Goal: Complete application form

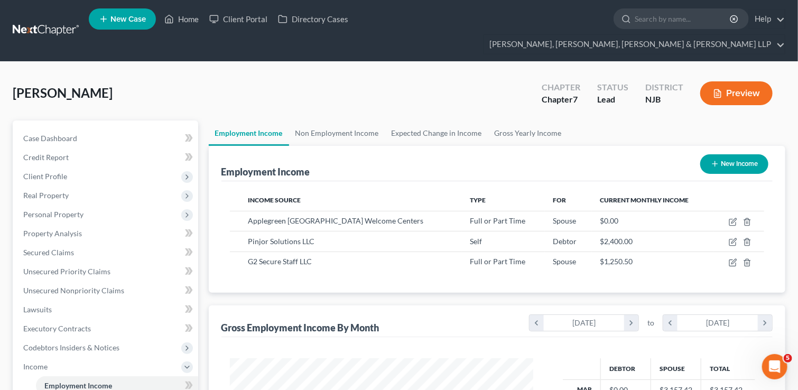
scroll to position [188, 324]
click at [178, 22] on link "Home" at bounding box center [181, 19] width 45 height 19
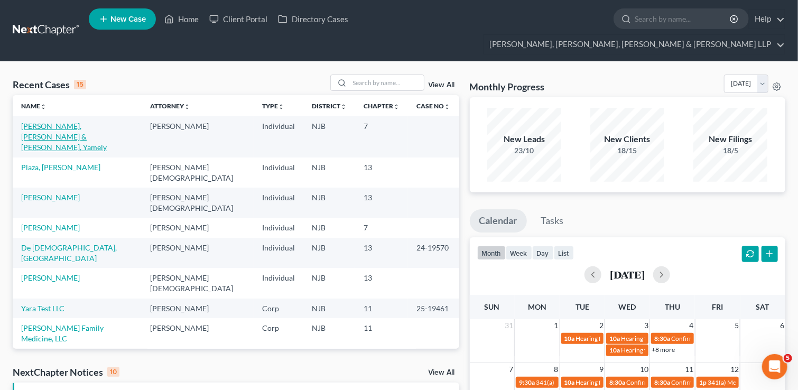
click at [107, 122] on link "[PERSON_NAME], [PERSON_NAME] & [PERSON_NAME], Yamely" at bounding box center [64, 137] width 86 height 30
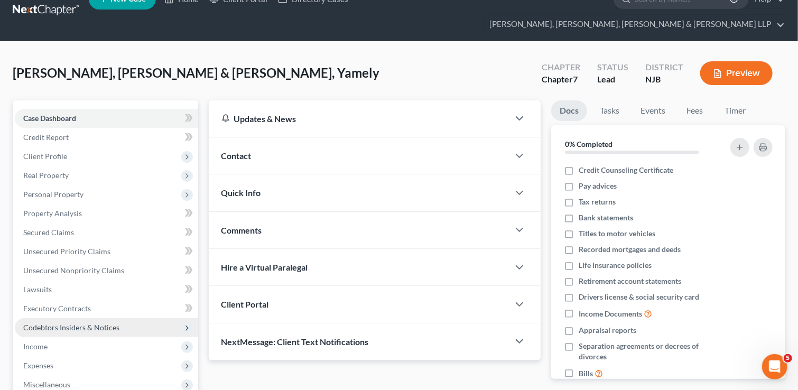
scroll to position [144, 0]
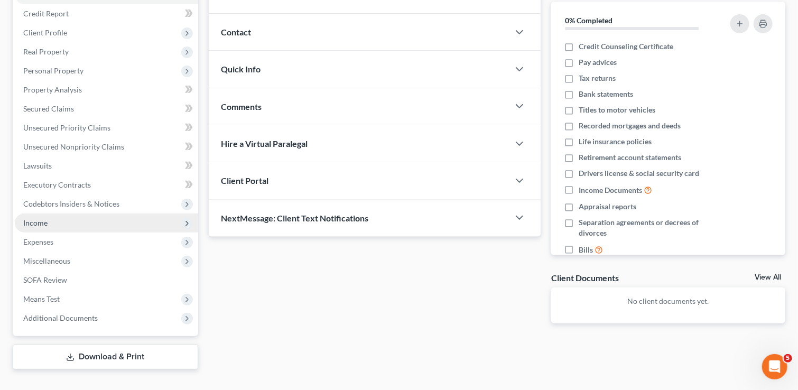
click at [76, 214] on span "Income" at bounding box center [106, 223] width 183 height 19
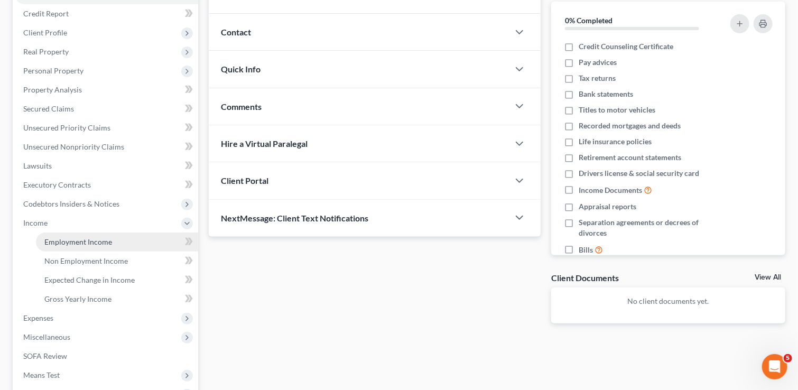
click at [72, 237] on span "Employment Income" at bounding box center [78, 241] width 68 height 9
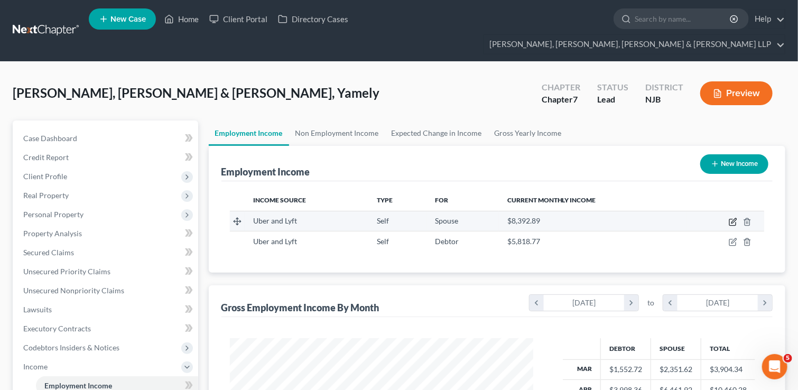
click at [733, 218] on icon "button" at bounding box center [734, 220] width 5 height 5
select select "1"
select select "0"
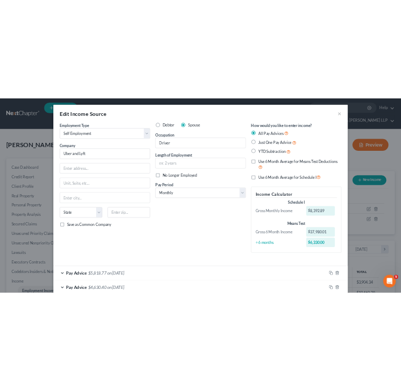
scroll to position [175, 0]
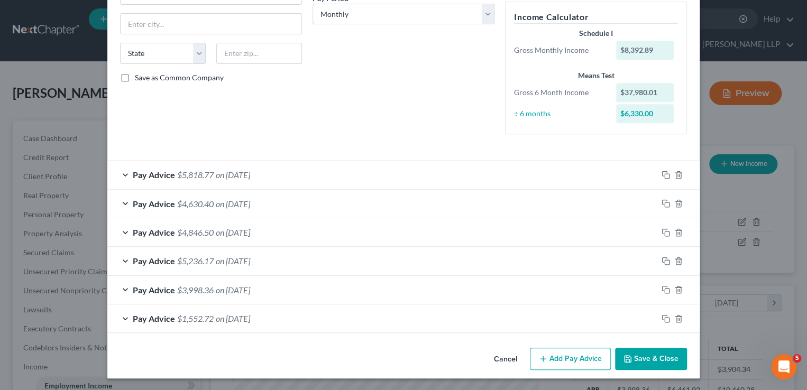
click at [125, 173] on div "Pay Advice $5,818.77 on [DATE]" at bounding box center [382, 175] width 550 height 28
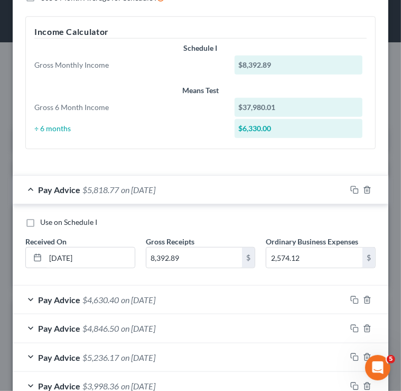
scroll to position [387, 0]
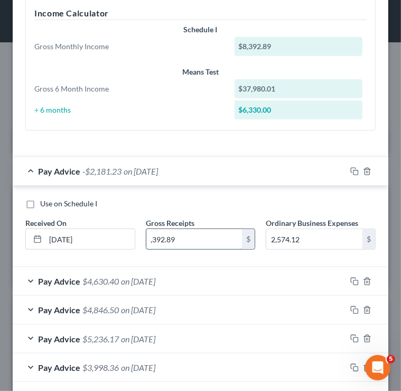
drag, startPoint x: 207, startPoint y: 238, endPoint x: 156, endPoint y: 238, distance: 50.7
click at [156, 236] on input ",392.89" at bounding box center [194, 239] width 96 height 20
type input "3"
type input "5,818.77"
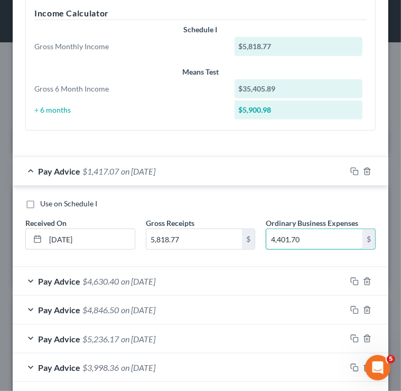
type input "4,401.70"
click at [155, 278] on span "on [DATE]" at bounding box center [138, 281] width 34 height 10
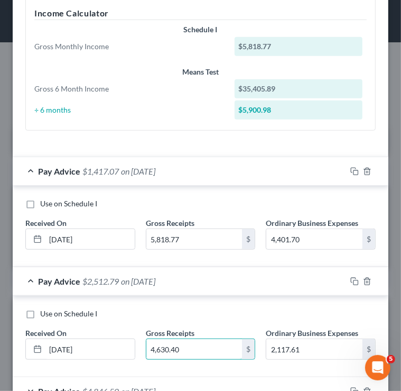
type input "4,630.40"
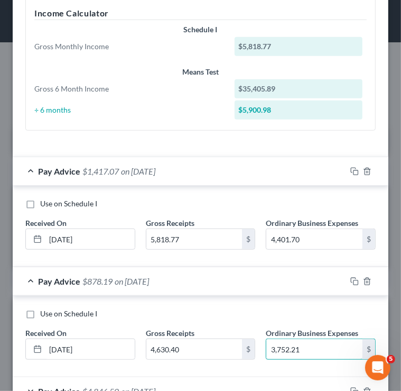
type input "3,752.21"
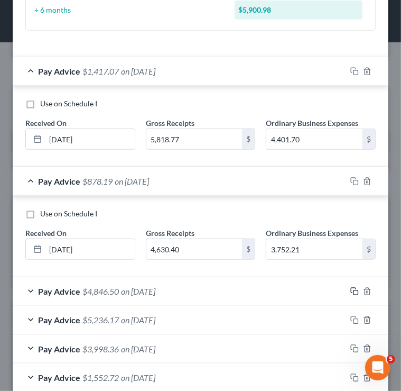
scroll to position [543, 0]
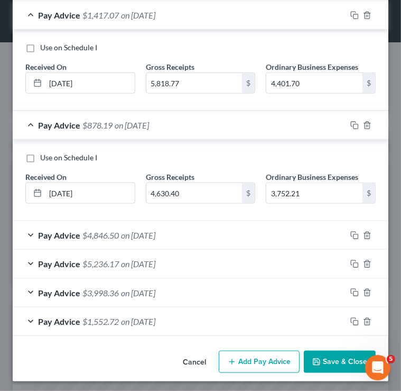
click at [138, 237] on span "on [DATE]" at bounding box center [138, 235] width 34 height 10
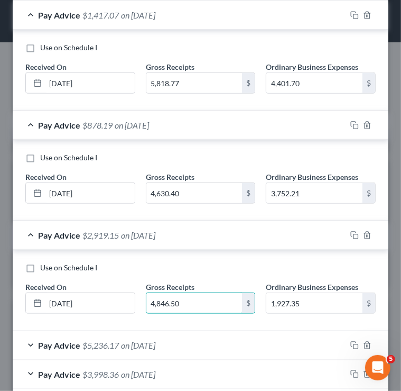
type input "4,846.50"
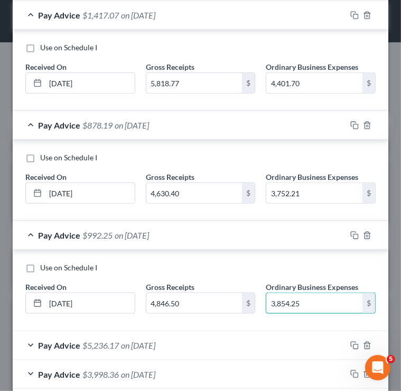
type input "3,854.25"
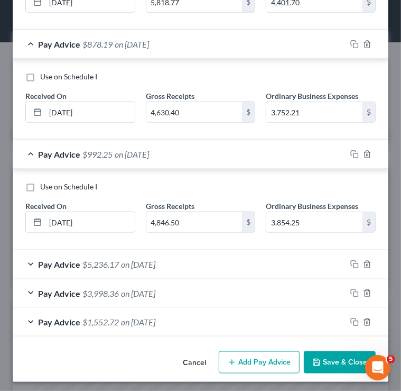
click at [193, 268] on div "Pay Advice $5,236.17 on [DATE]" at bounding box center [180, 264] width 334 height 28
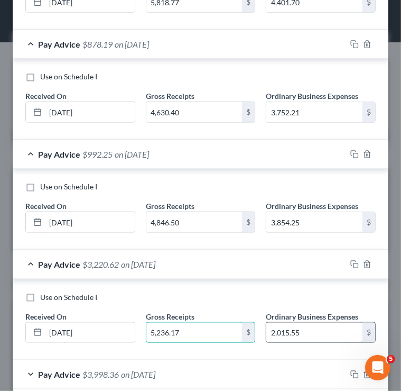
type input "5,236.17"
type input "4,411.24"
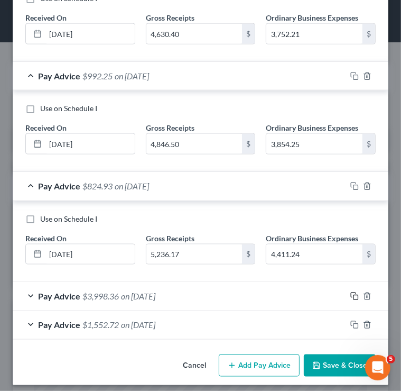
scroll to position [705, 0]
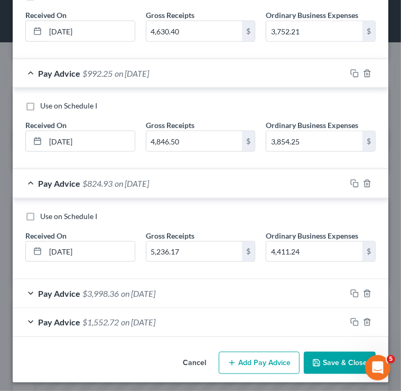
click at [178, 288] on div "Pay Advice $3,998.36 on [DATE]" at bounding box center [180, 293] width 334 height 28
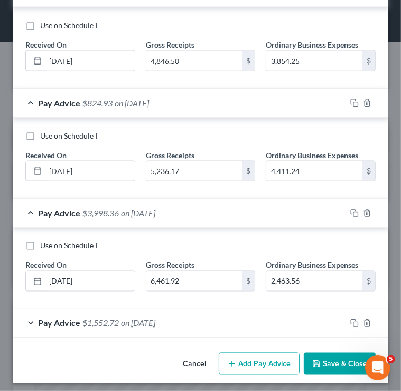
scroll to position [786, 0]
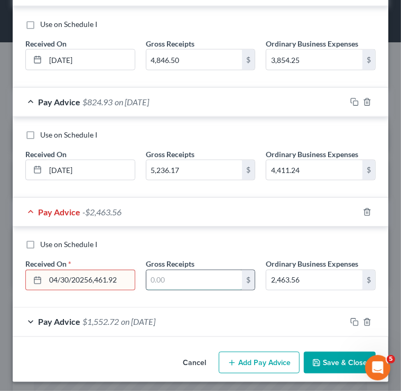
click at [192, 276] on input "text" at bounding box center [194, 280] width 96 height 20
click at [135, 272] on div "Received On * 04/30/20256,461.92" at bounding box center [80, 274] width 121 height 32
click at [125, 276] on input "04/30/20256,461.92" at bounding box center [89, 280] width 89 height 20
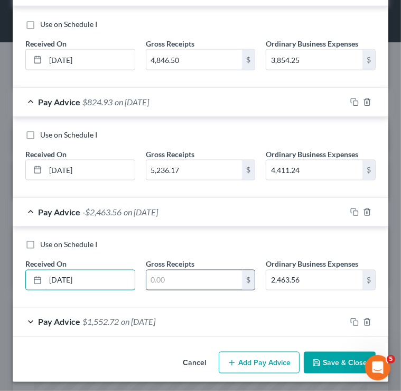
type input "[DATE]"
click at [199, 282] on input "text" at bounding box center [194, 280] width 96 height 20
type input "3,998.36"
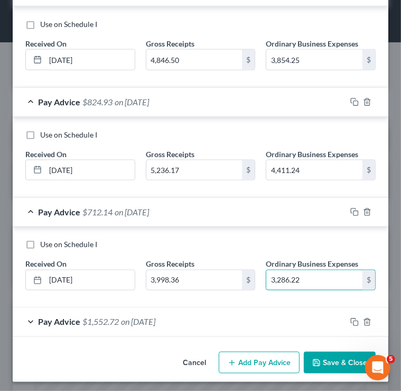
type input "3,286.22"
click at [155, 317] on span "on [DATE]" at bounding box center [138, 322] width 34 height 10
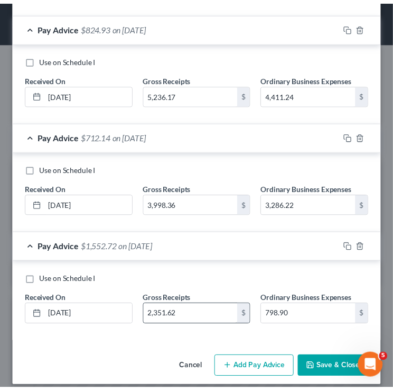
scroll to position [866, 0]
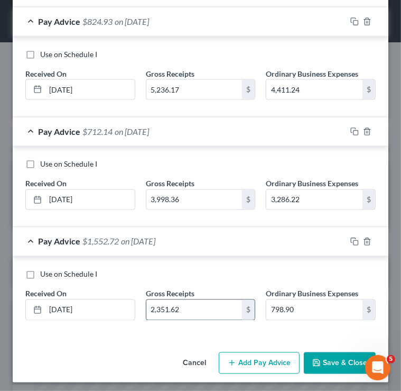
click at [192, 302] on input "2,351.62" at bounding box center [194, 310] width 96 height 20
type input "1,552.72"
type input "2,211.22"
click at [327, 358] on button "Save & Close" at bounding box center [340, 363] width 72 height 22
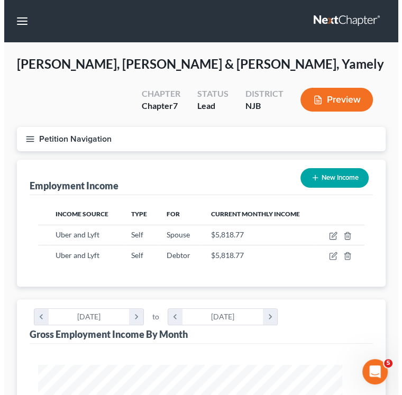
scroll to position [163, 347]
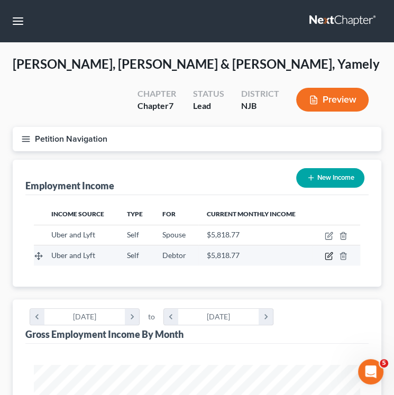
click at [328, 258] on icon "button" at bounding box center [329, 256] width 8 height 8
select select "1"
select select "0"
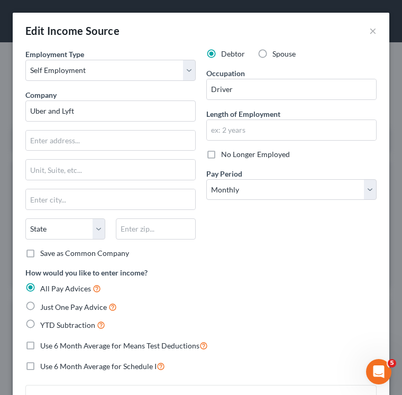
scroll to position [264, 0]
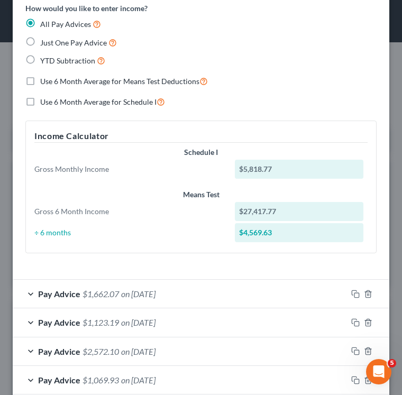
click at [134, 295] on span "on [DATE]" at bounding box center [138, 294] width 34 height 10
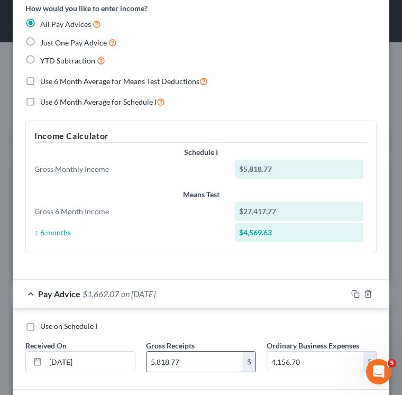
click at [195, 361] on input "5,818.77" at bounding box center [194, 362] width 96 height 20
type input "6,417.06"
type input "3,081"
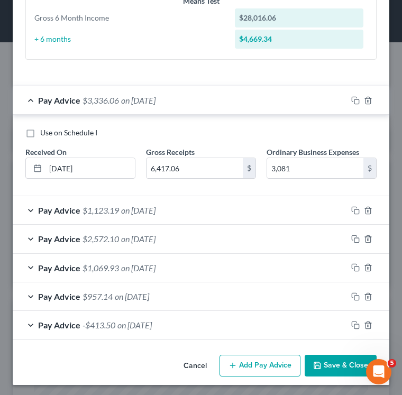
click at [180, 207] on div "Pay Advice $1,123.19 on [DATE]" at bounding box center [180, 210] width 334 height 28
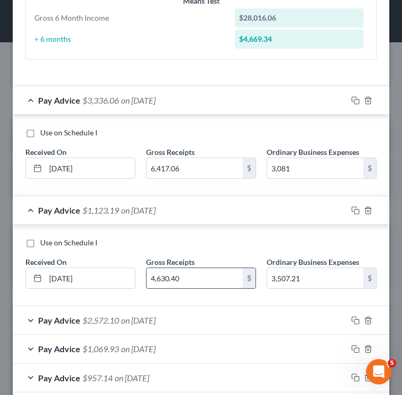
click at [191, 274] on input "4,630.40" at bounding box center [194, 278] width 96 height 20
type input "5,025.68"
type input "3,016"
click at [155, 322] on span "on [DATE]" at bounding box center [138, 320] width 34 height 10
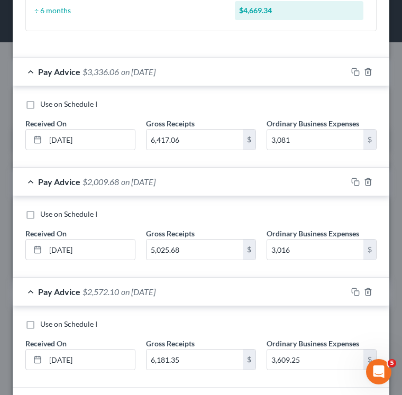
scroll to position [616, 0]
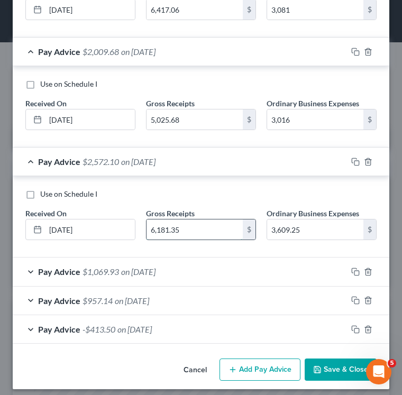
click at [198, 226] on input "6,181.35" at bounding box center [194, 229] width 96 height 20
click at [304, 224] on input "3,609.25" at bounding box center [315, 229] width 96 height 20
type input "3,016"
click at [114, 270] on span "$1,069.93" at bounding box center [100, 271] width 36 height 10
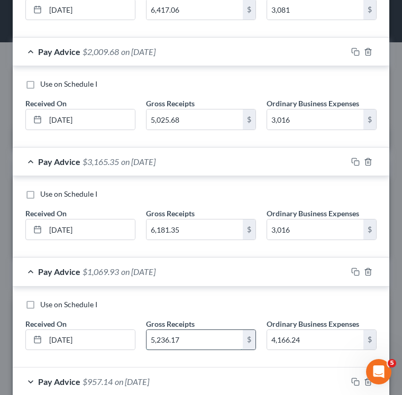
click at [192, 338] on input "5,236.17" at bounding box center [194, 340] width 96 height 20
type input "6,308.41"
type input "3,041"
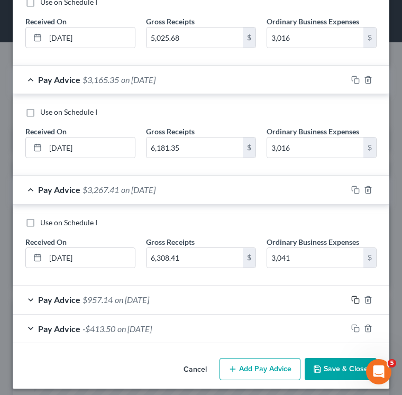
scroll to position [700, 0]
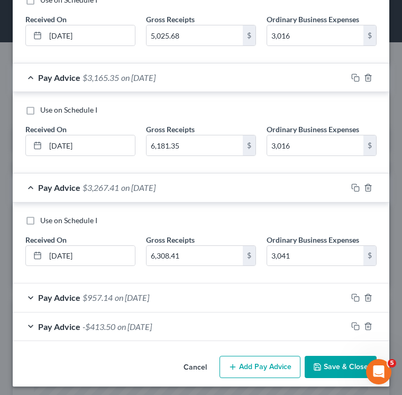
click at [122, 298] on span "on [DATE]" at bounding box center [132, 297] width 34 height 10
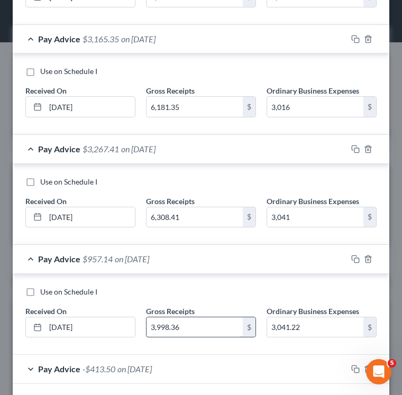
scroll to position [782, 0]
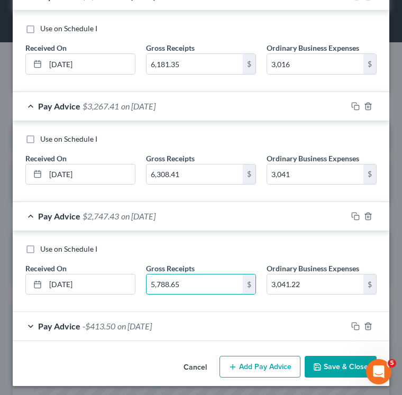
type input "5,788.65"
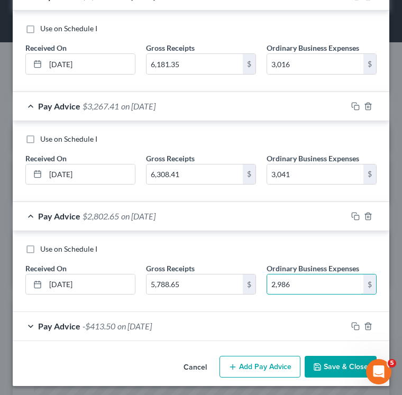
type input "2,986"
click at [146, 328] on div "Pay Advice -$413.50 on [DATE]" at bounding box center [180, 326] width 334 height 28
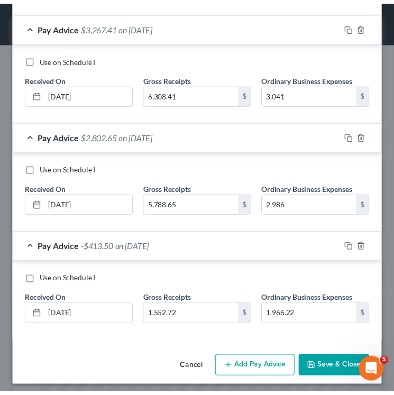
scroll to position [862, 0]
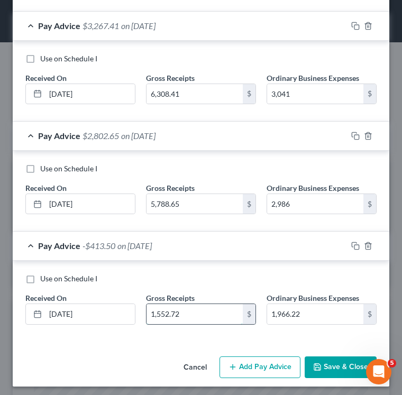
click at [191, 309] on input "1,552.72" at bounding box center [194, 314] width 96 height 20
type input "3,358.11"
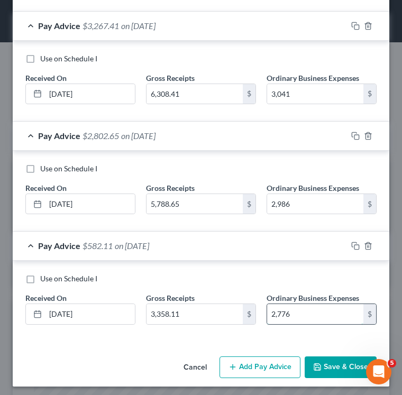
type input "2,776"
click at [323, 369] on button "Save & Close" at bounding box center [340, 367] width 72 height 22
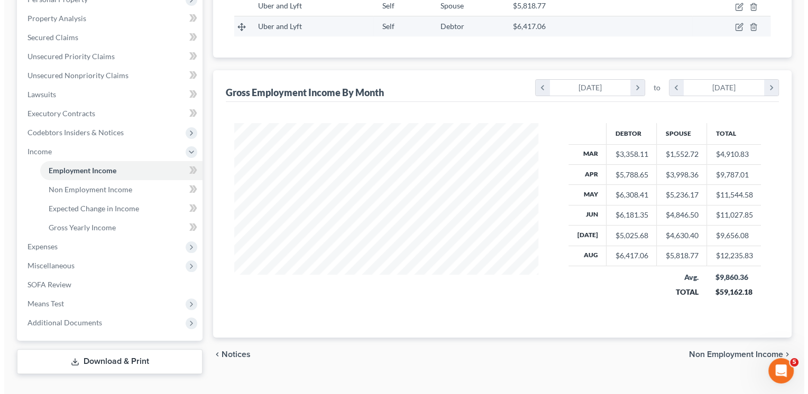
scroll to position [0, 0]
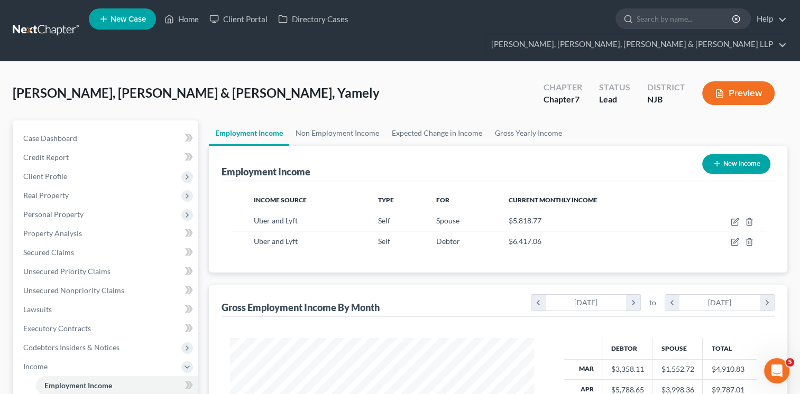
click at [721, 90] on icon "button" at bounding box center [719, 94] width 6 height 8
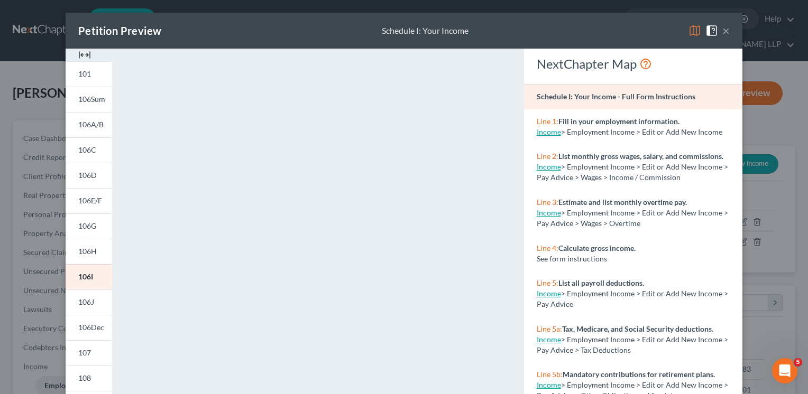
click at [726, 36] on div "Petition Preview Schedule I: Your Income ×" at bounding box center [404, 31] width 677 height 36
click at [724, 33] on button "×" at bounding box center [725, 30] width 7 height 13
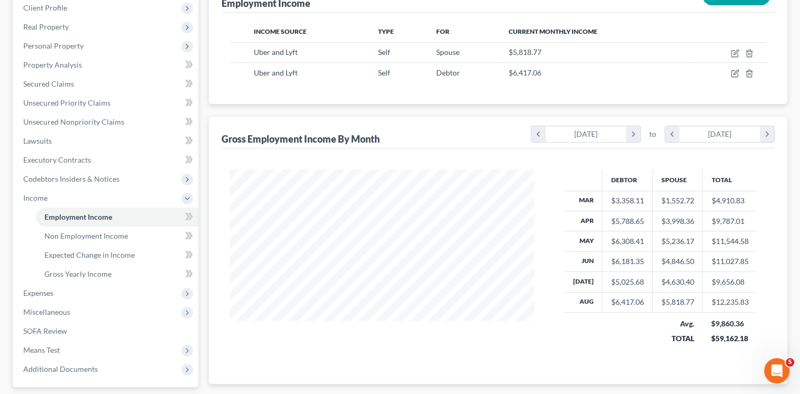
scroll to position [215, 0]
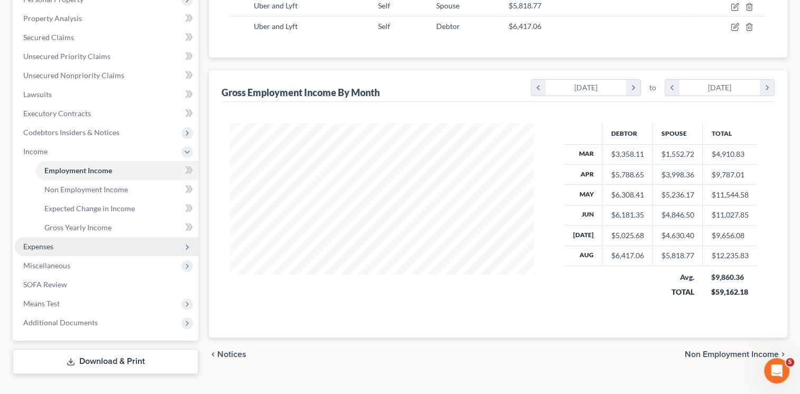
click at [76, 237] on span "Expenses" at bounding box center [106, 246] width 183 height 19
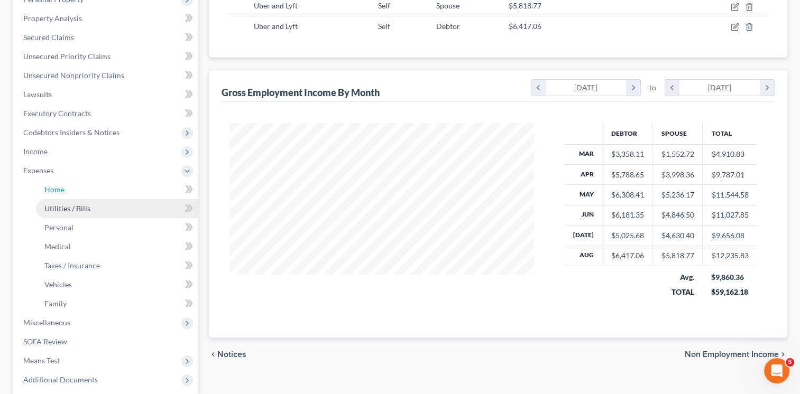
drag, startPoint x: 93, startPoint y: 170, endPoint x: 94, endPoint y: 181, distance: 11.1
click at [93, 180] on link "Home" at bounding box center [117, 189] width 162 height 19
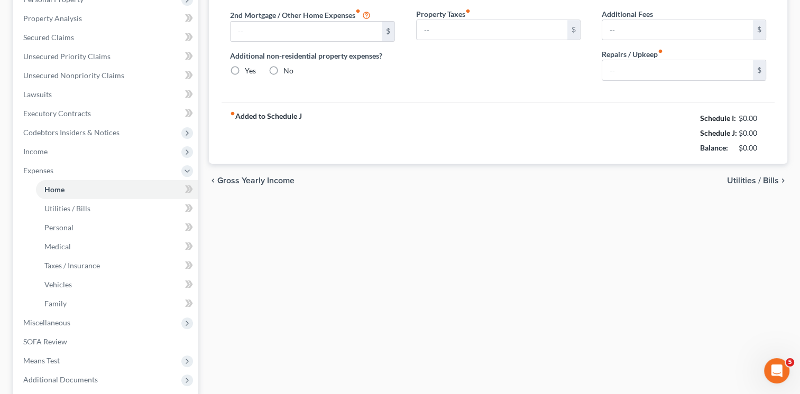
type input "2,300.00"
type input "0.00"
radio input "true"
type input "0.00"
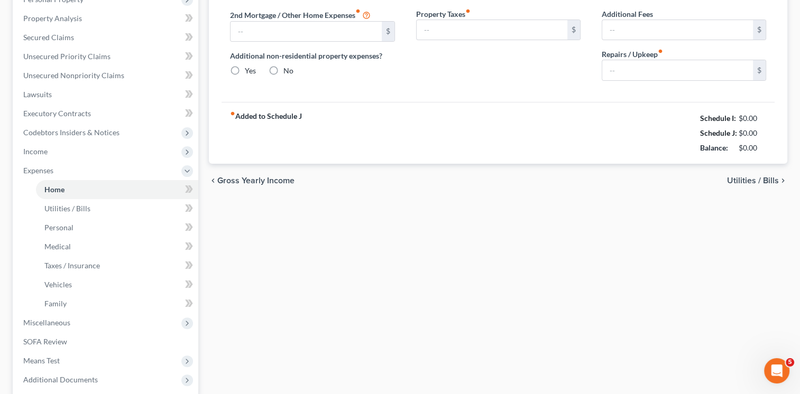
type input "0.00"
type input "150.00"
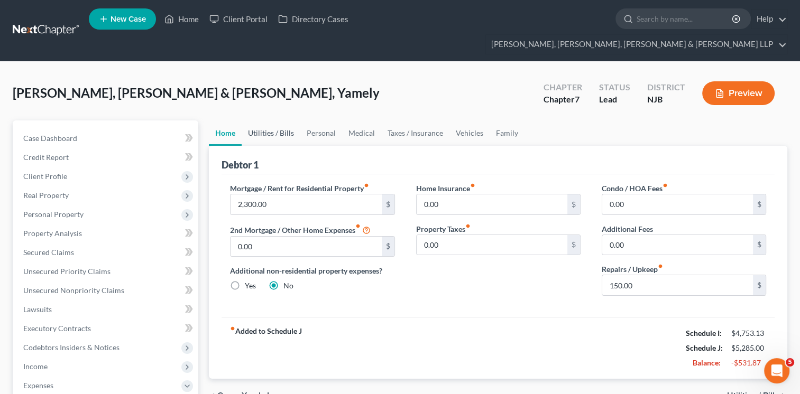
click at [259, 121] on link "Utilities / Bills" at bounding box center [271, 133] width 59 height 25
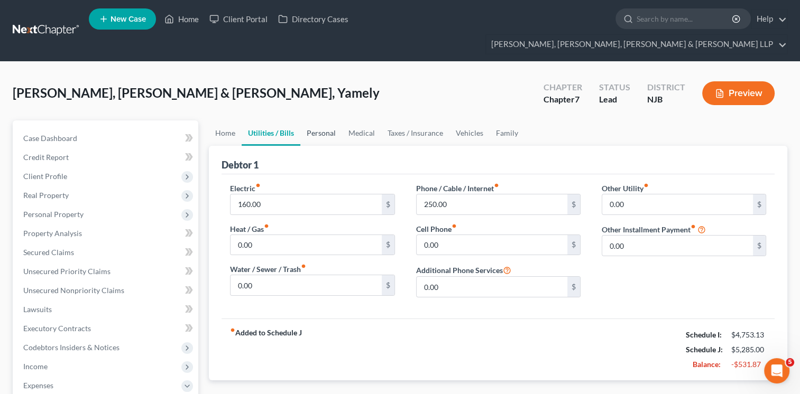
click at [315, 121] on link "Personal" at bounding box center [321, 133] width 42 height 25
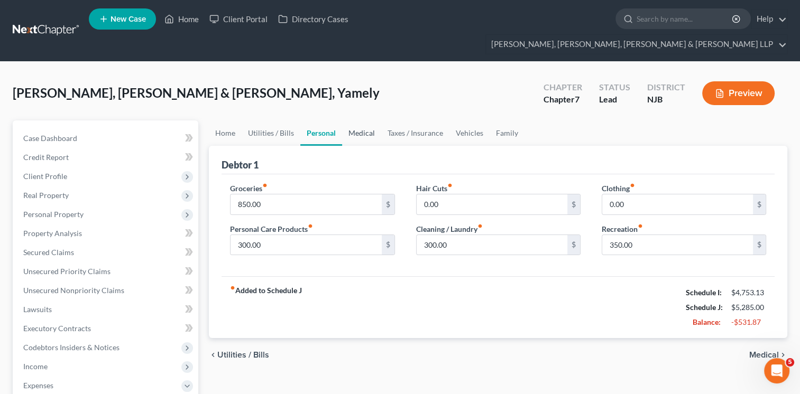
click at [357, 121] on link "Medical" at bounding box center [361, 133] width 39 height 25
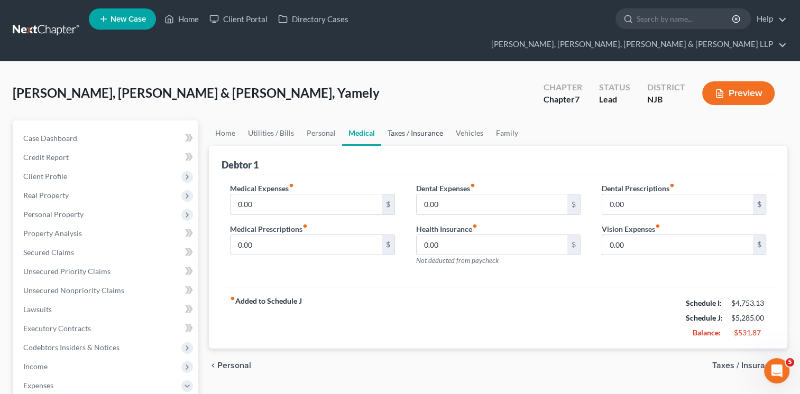
click at [413, 121] on link "Taxes / Insurance" at bounding box center [415, 133] width 68 height 25
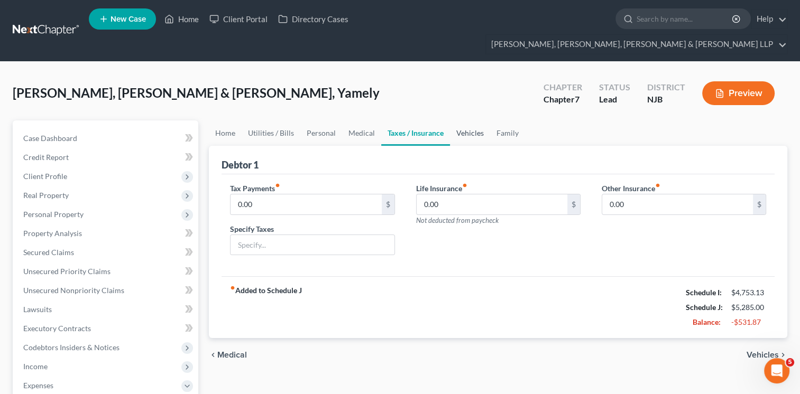
click at [470, 121] on link "Vehicles" at bounding box center [470, 133] width 40 height 25
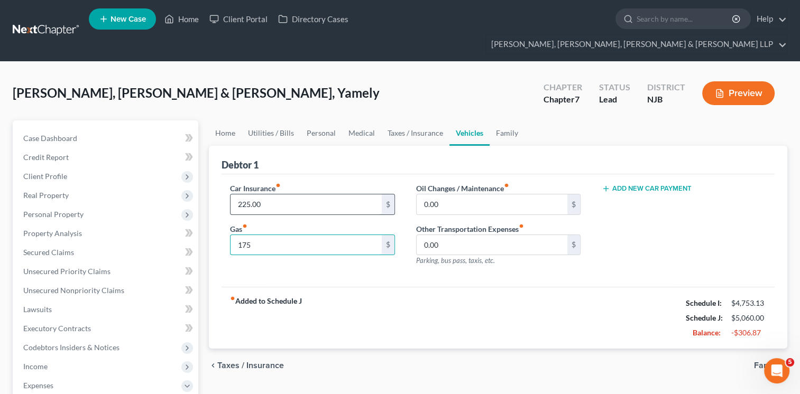
type input "175"
click at [315, 195] on input "225.00" at bounding box center [305, 205] width 151 height 20
type input "0"
click at [399, 258] on div "Car Insurance fiber_manual_record 0 $ Gas fiber_manual_record 175 $ Oil Changes…" at bounding box center [497, 230] width 553 height 113
click at [410, 121] on link "Taxes / Insurance" at bounding box center [415, 133] width 68 height 25
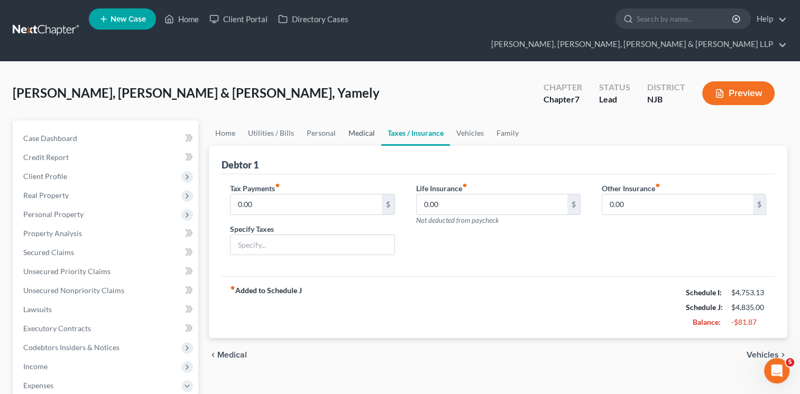
click at [359, 121] on link "Medical" at bounding box center [361, 133] width 39 height 25
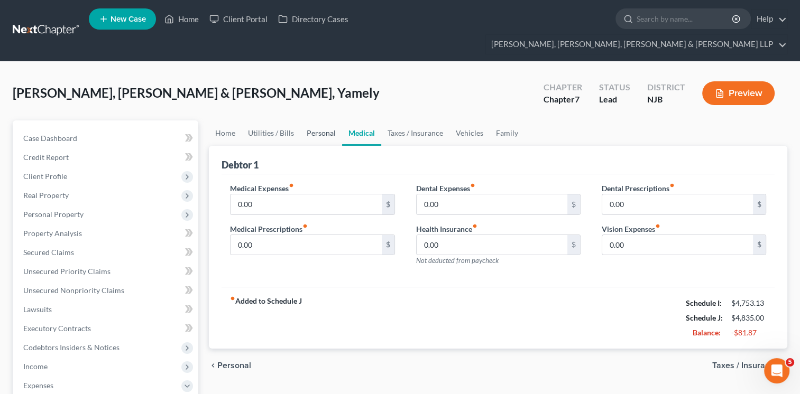
click at [323, 121] on link "Personal" at bounding box center [321, 133] width 42 height 25
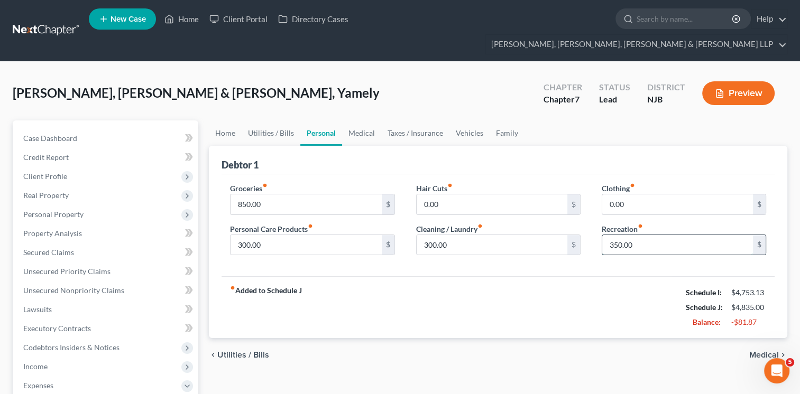
click at [660, 235] on input "350.00" at bounding box center [677, 245] width 151 height 20
type input "250"
click at [473, 235] on input "300.00" at bounding box center [492, 245] width 151 height 20
type input "250"
click at [464, 303] on div "fiber_manual_record Added to Schedule J Schedule I: $4,753.13 Schedule J: $4,68…" at bounding box center [497, 307] width 553 height 62
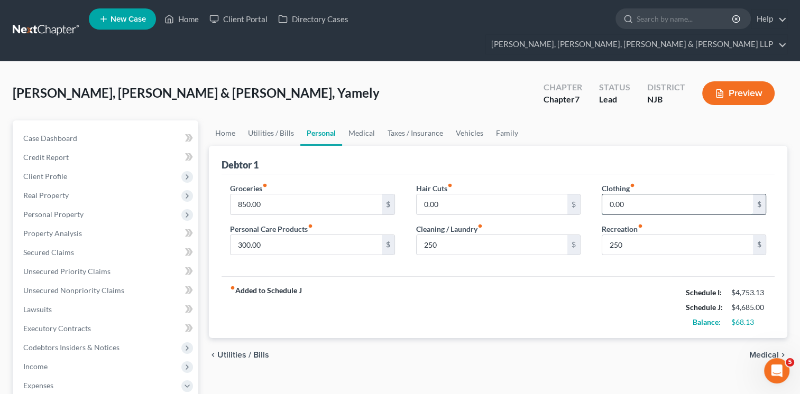
click at [630, 195] on input "0.00" at bounding box center [677, 205] width 151 height 20
type input "100"
click at [443, 235] on input "250" at bounding box center [492, 245] width 151 height 20
type input "150"
click at [442, 195] on input "0.00" at bounding box center [492, 205] width 151 height 20
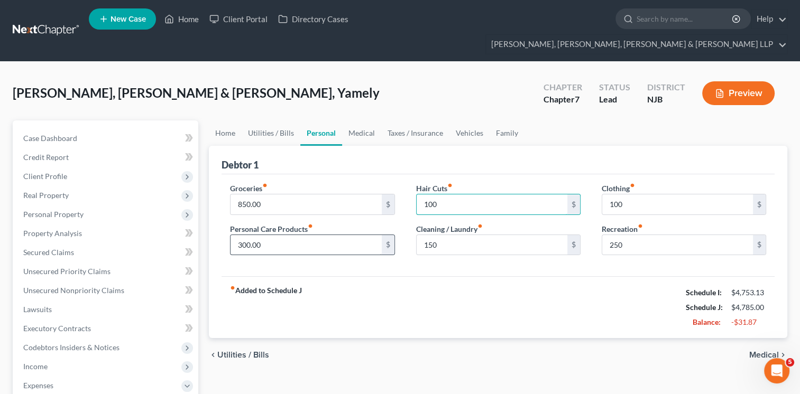
type input "100"
click at [275, 235] on input "300.00" at bounding box center [305, 245] width 151 height 20
type input "200"
click at [273, 121] on link "Utilities / Bills" at bounding box center [271, 133] width 59 height 25
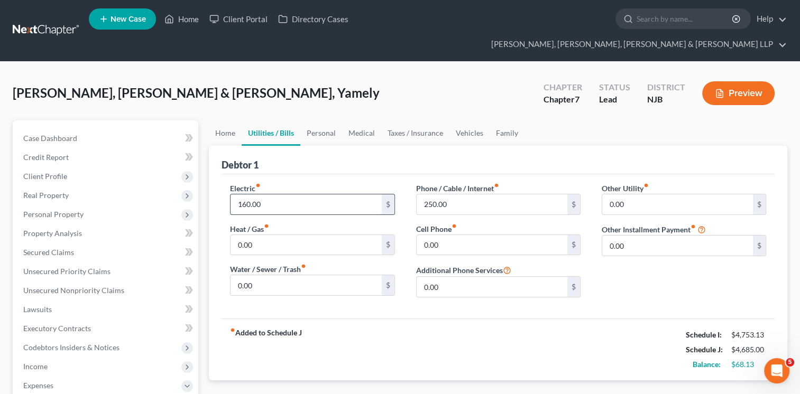
click at [341, 195] on input "160.00" at bounding box center [305, 205] width 151 height 20
type input "210"
type input "195"
type input "175"
click at [317, 121] on link "Personal" at bounding box center [321, 133] width 42 height 25
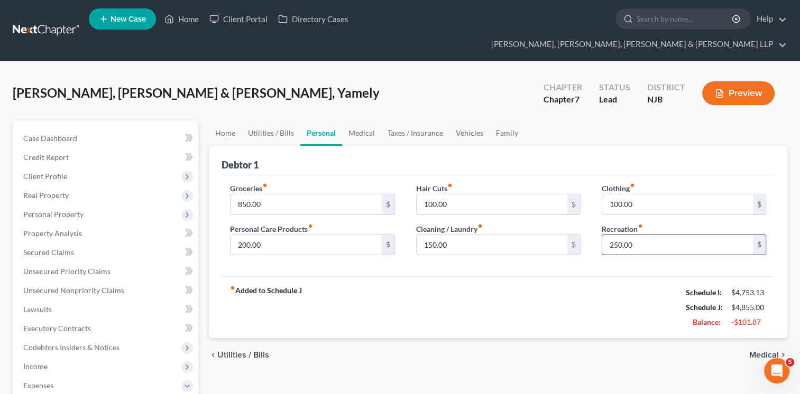
drag, startPoint x: 638, startPoint y: 220, endPoint x: 701, endPoint y: 227, distance: 63.3
click at [639, 235] on input "250.00" at bounding box center [677, 245] width 151 height 20
type input "150"
click at [475, 235] on input "150.00" at bounding box center [492, 245] width 151 height 20
click at [467, 276] on div "fiber_manual_record Added to Schedule J Schedule I: $4,753.13 Schedule J: $4,68…" at bounding box center [497, 307] width 553 height 62
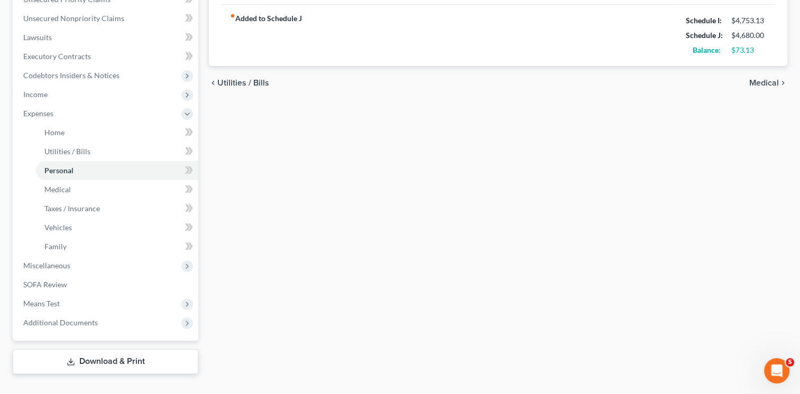
scroll to position [61, 0]
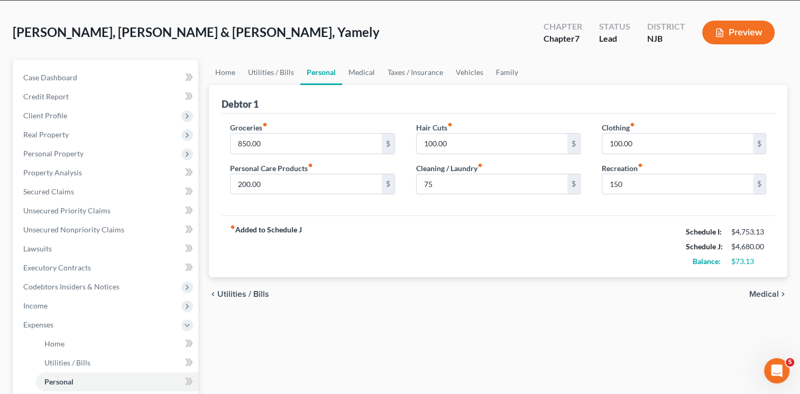
click at [747, 21] on button "Preview" at bounding box center [738, 33] width 72 height 24
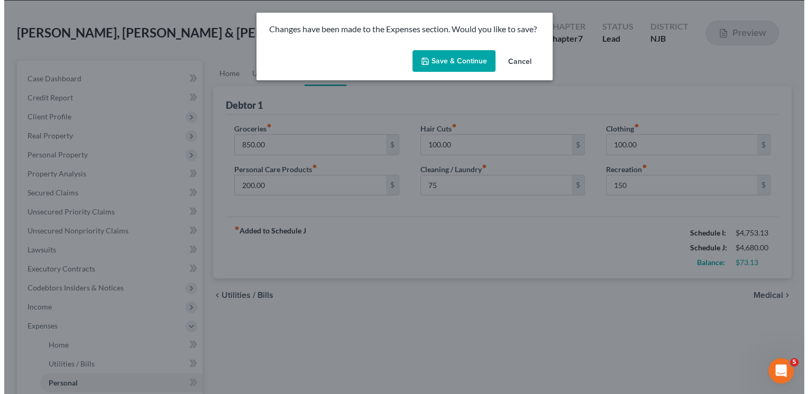
scroll to position [61, 0]
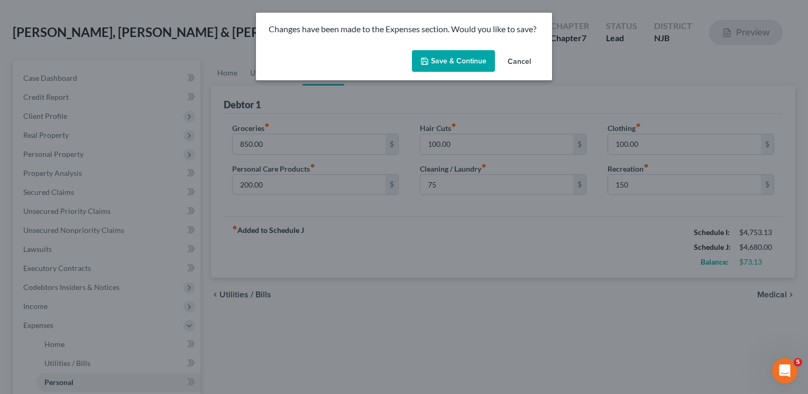
click at [470, 62] on button "Save & Continue" at bounding box center [453, 61] width 83 height 22
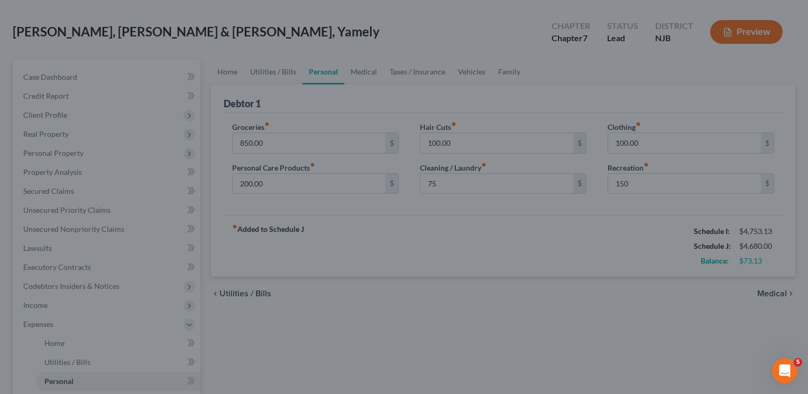
type input "75.00"
type input "150.00"
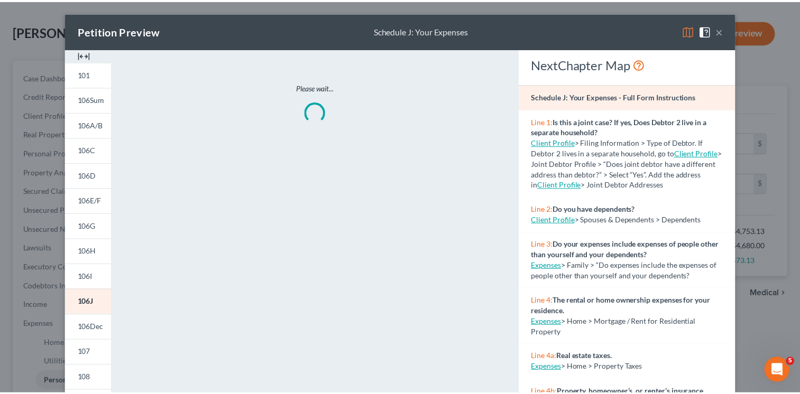
scroll to position [61, 0]
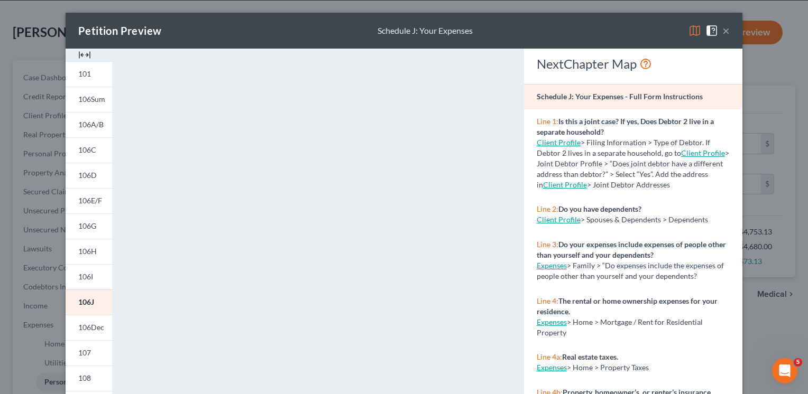
click at [722, 32] on button "×" at bounding box center [725, 30] width 7 height 13
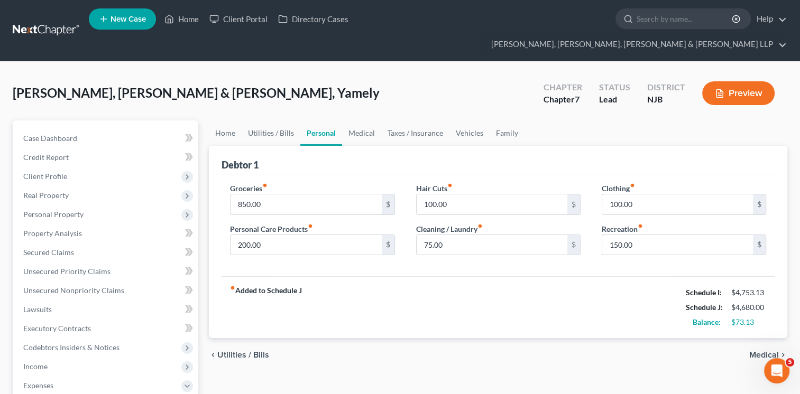
scroll to position [272, 0]
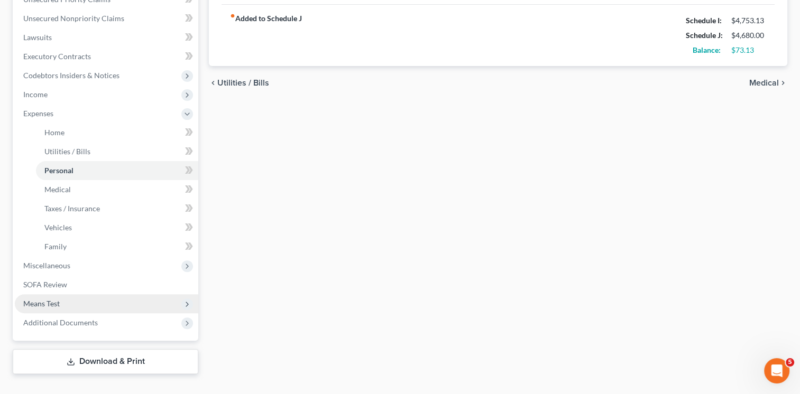
click at [82, 294] on span "Means Test" at bounding box center [106, 303] width 183 height 19
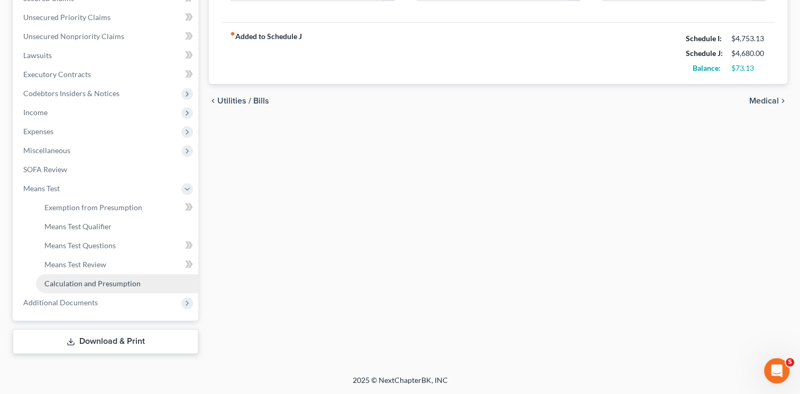
scroll to position [234, 0]
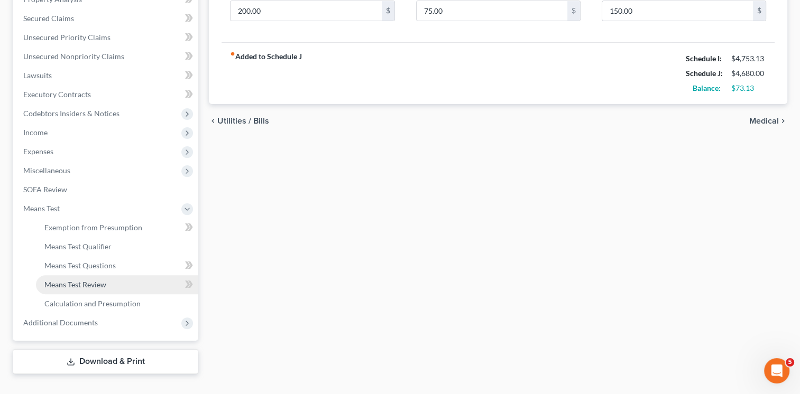
click at [96, 280] on span "Means Test Review" at bounding box center [75, 284] width 62 height 9
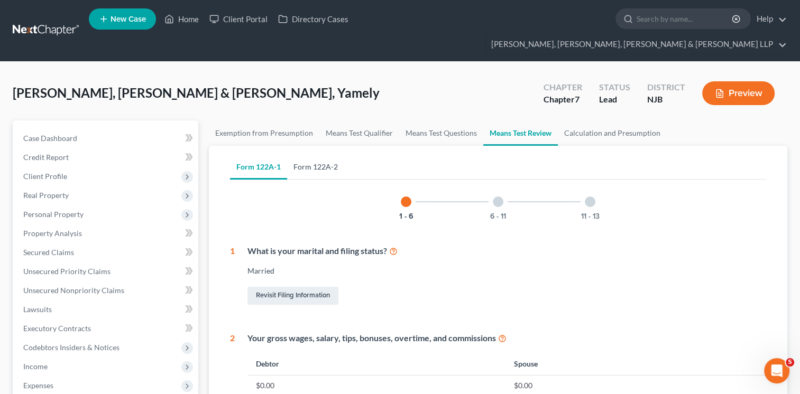
click at [321, 154] on link "Form 122A-2" at bounding box center [315, 166] width 57 height 25
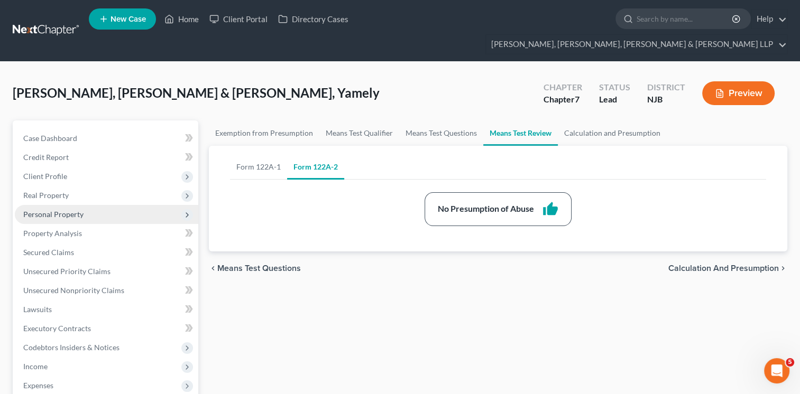
click at [76, 210] on span "Personal Property" at bounding box center [53, 214] width 60 height 9
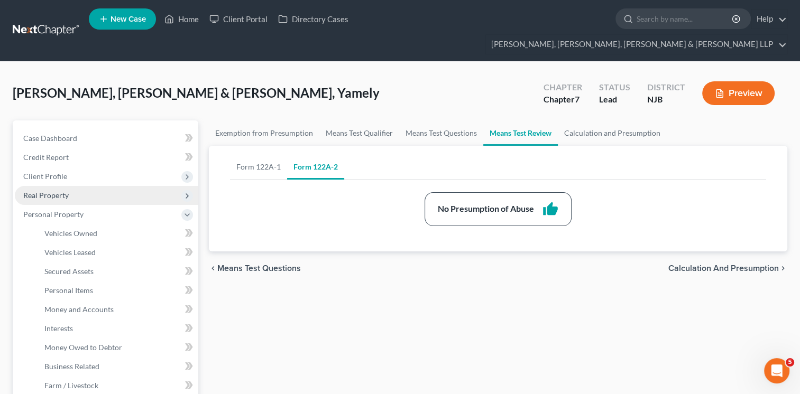
click at [73, 186] on span "Real Property" at bounding box center [106, 195] width 183 height 19
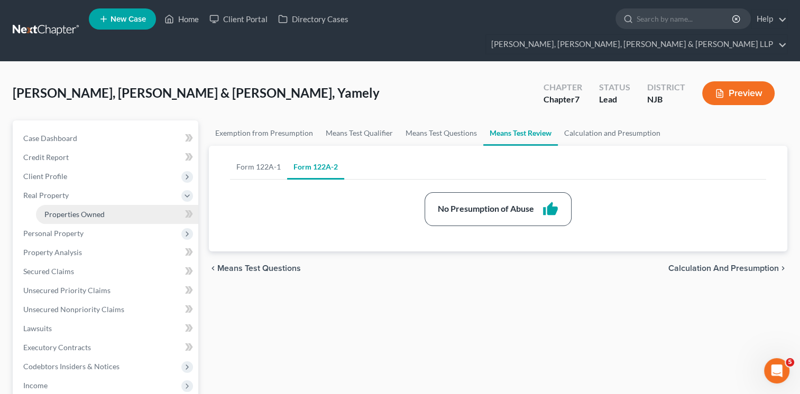
click at [75, 210] on span "Properties Owned" at bounding box center [74, 214] width 60 height 9
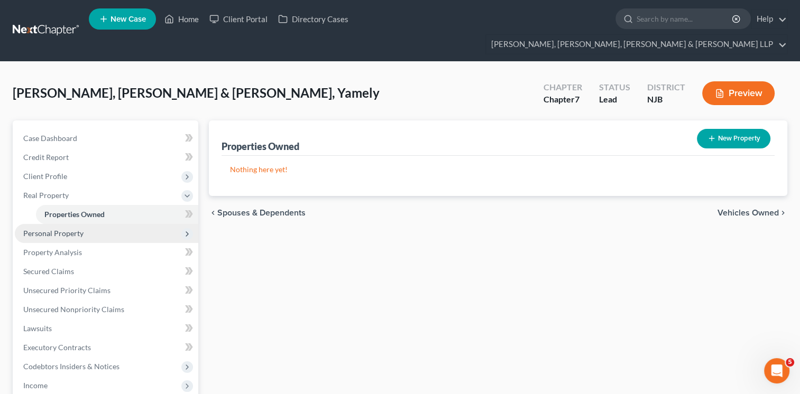
click at [70, 229] on span "Personal Property" at bounding box center [53, 233] width 60 height 9
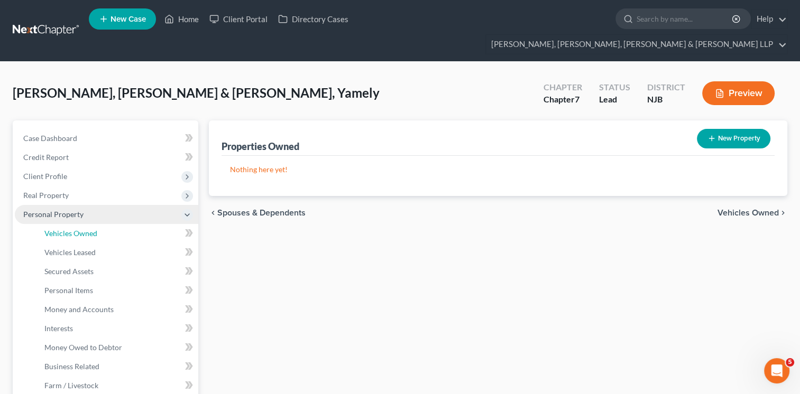
click at [70, 229] on span "Vehicles Owned" at bounding box center [70, 233] width 53 height 9
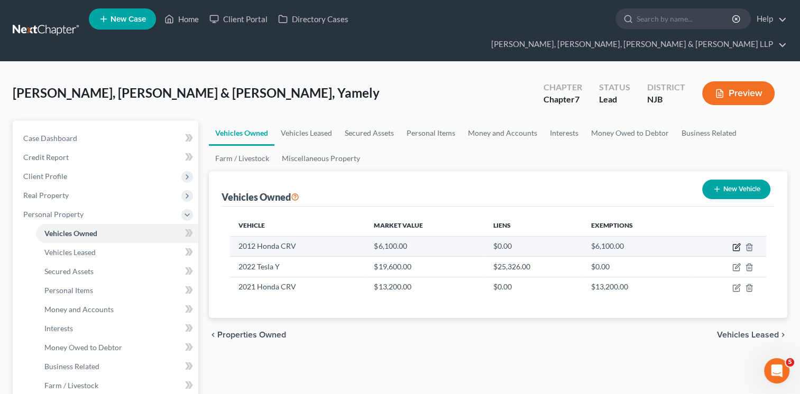
click at [735, 243] on icon "button" at bounding box center [736, 247] width 8 height 8
select select "0"
select select "14"
select select "2"
select select "1"
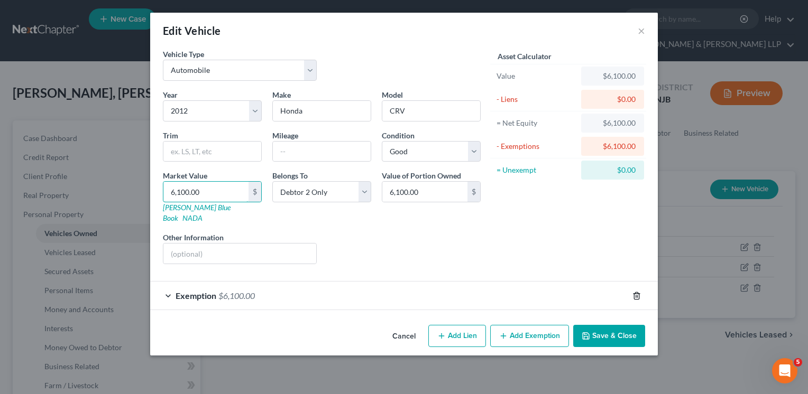
type input "3"
type input "3.00"
type input "31"
type input "31.00"
type input "310"
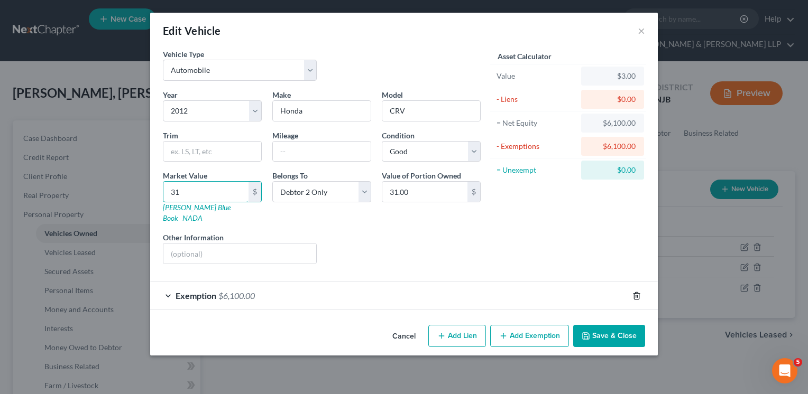
type input "310.00"
type input "3100"
type input "3,100.00"
type input "3,100"
click at [239, 291] on span "$6,100.00" at bounding box center [236, 296] width 36 height 10
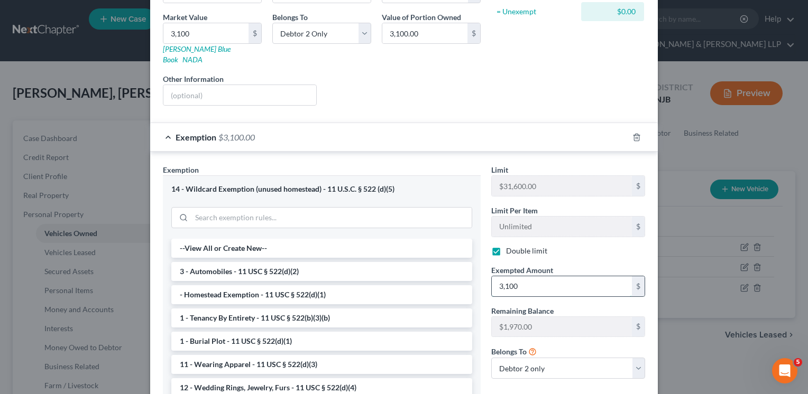
type input "3,100"
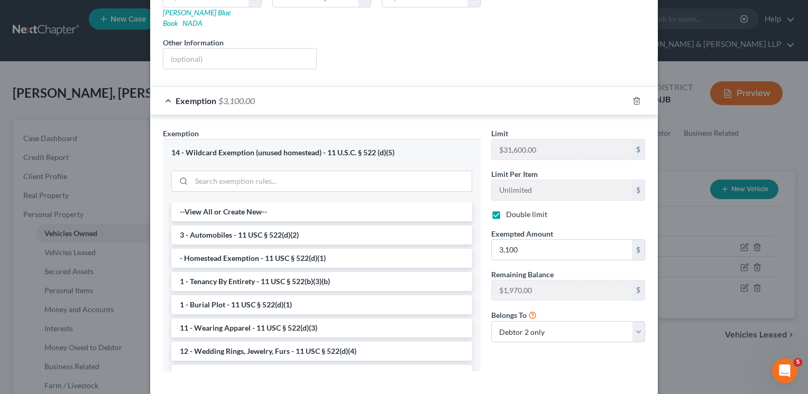
scroll to position [235, 0]
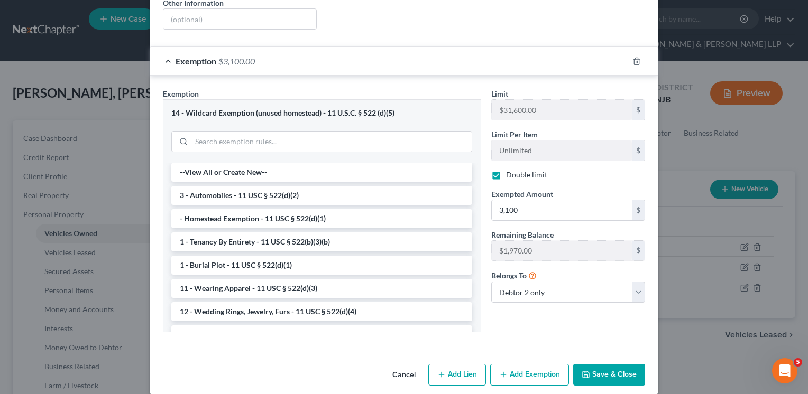
click at [587, 364] on button "Save & Close" at bounding box center [609, 375] width 72 height 22
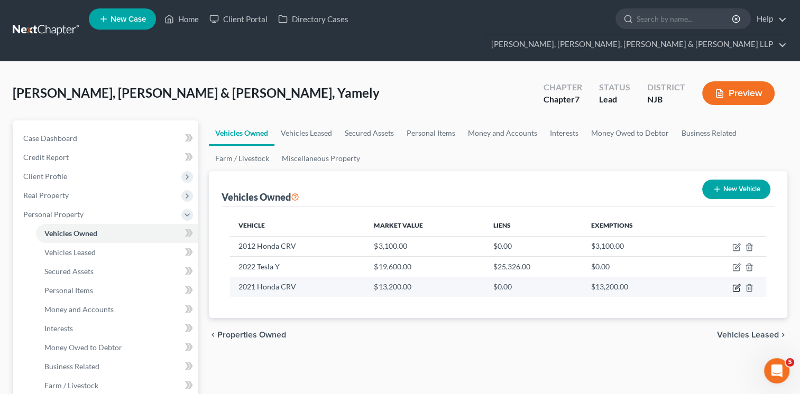
click at [734, 284] on icon "button" at bounding box center [736, 288] width 8 height 8
select select "0"
select select "5"
select select "2"
select select "1"
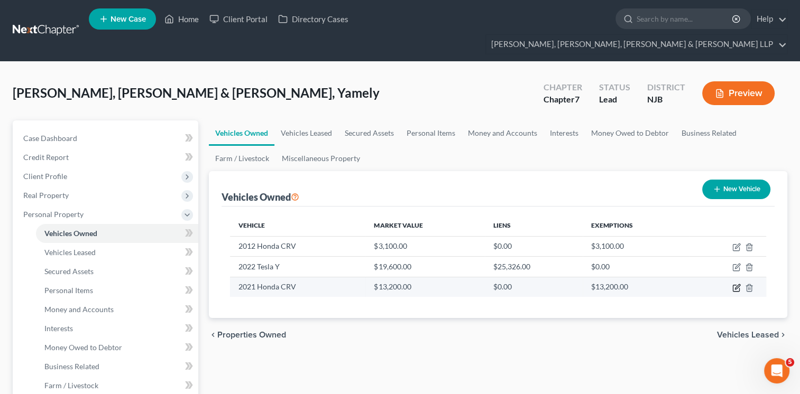
select select "2"
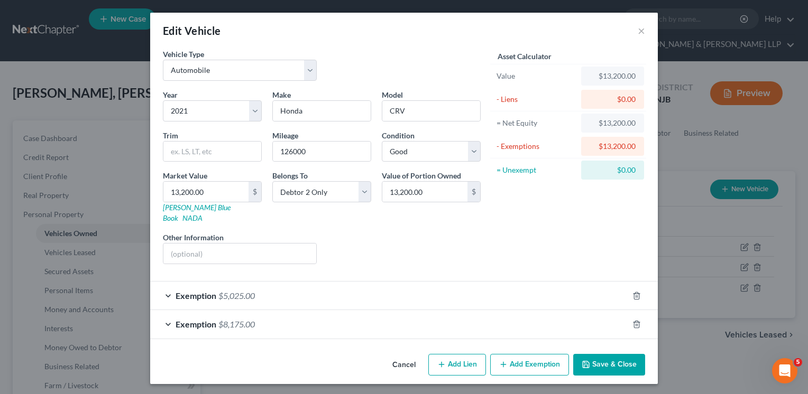
click at [299, 284] on div "Exemption $5,025.00" at bounding box center [389, 296] width 478 height 28
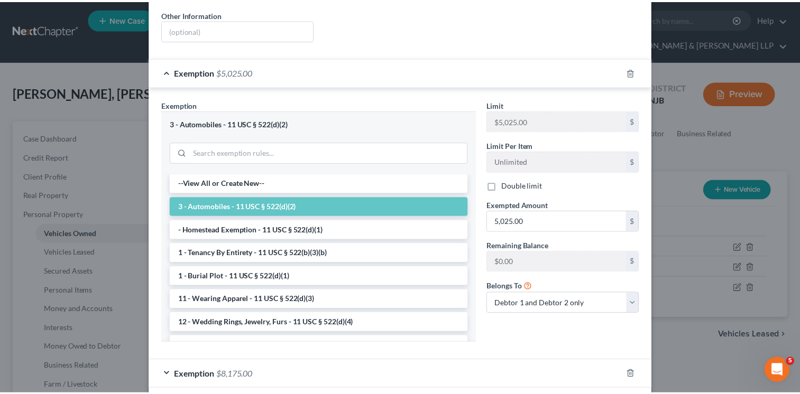
scroll to position [264, 0]
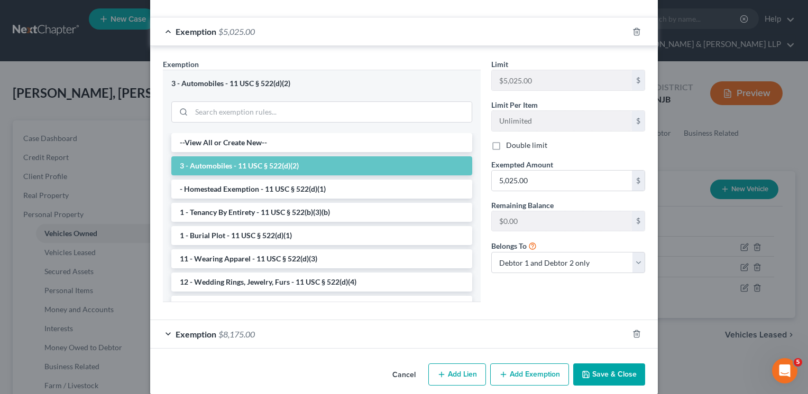
click at [516, 293] on div "Limit $5,025.00 $ Limit Per Item Unlimited $ Double limit Exempted Amount * 5,0…" at bounding box center [568, 185] width 164 height 252
click at [396, 365] on button "Cancel" at bounding box center [404, 375] width 40 height 21
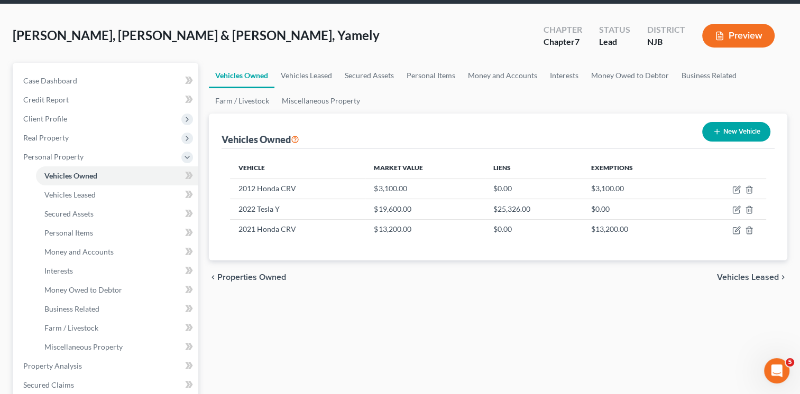
scroll to position [53, 0]
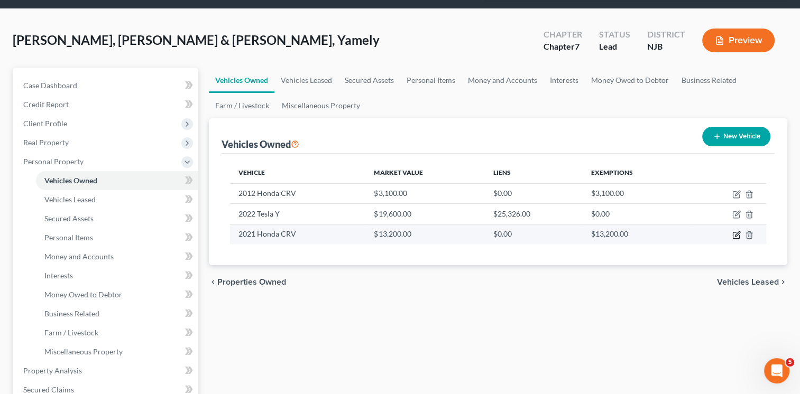
click at [734, 231] on icon "button" at bounding box center [736, 235] width 8 height 8
select select "0"
select select "5"
select select "2"
select select "1"
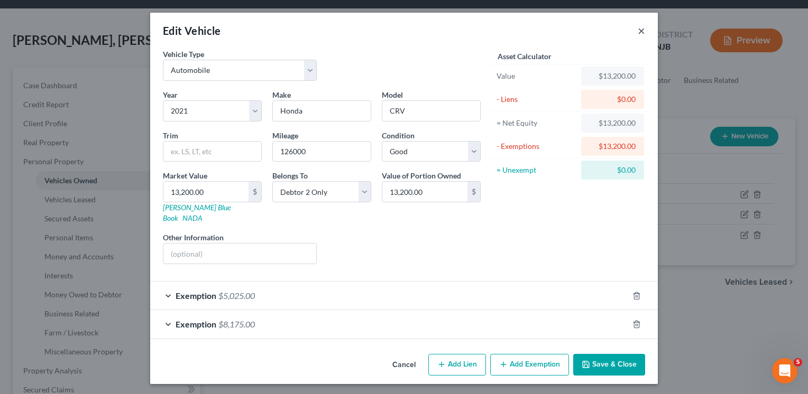
click at [643, 33] on button "×" at bounding box center [640, 30] width 7 height 13
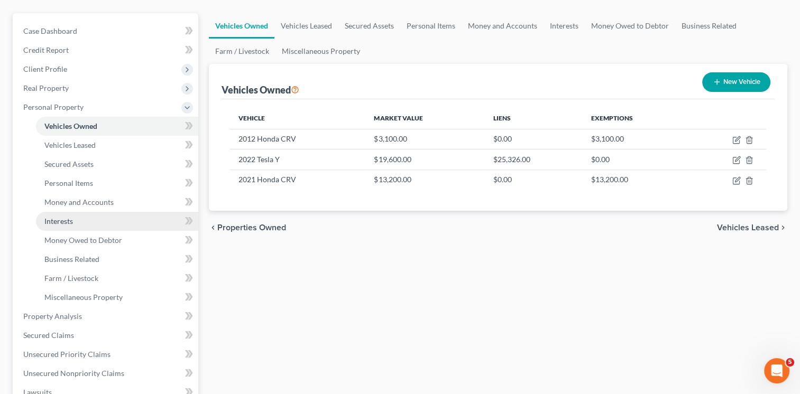
scroll to position [106, 0]
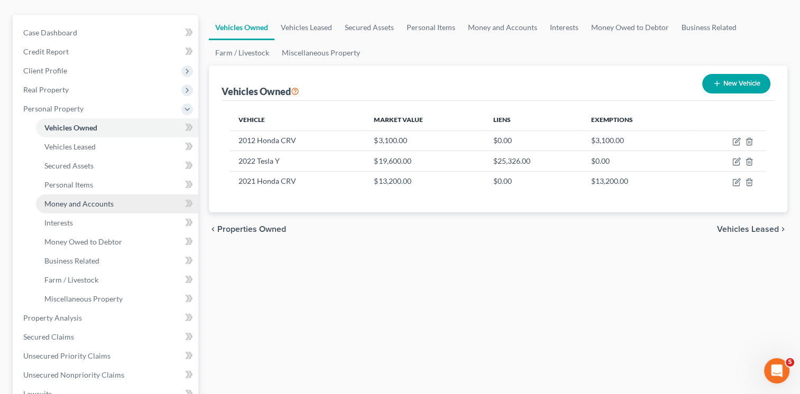
click at [96, 199] on span "Money and Accounts" at bounding box center [78, 203] width 69 height 9
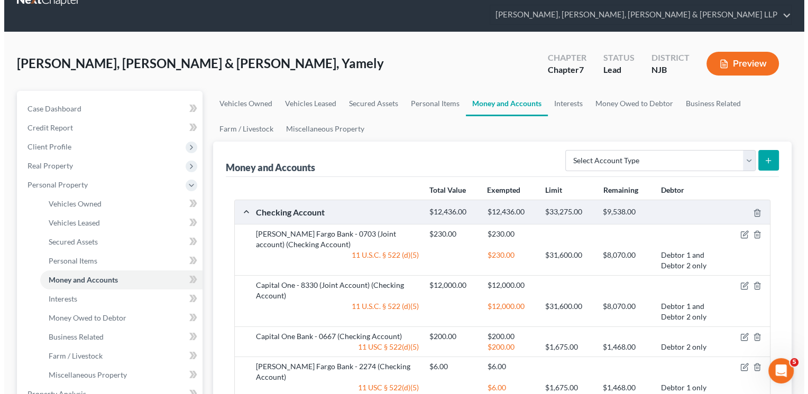
scroll to position [53, 0]
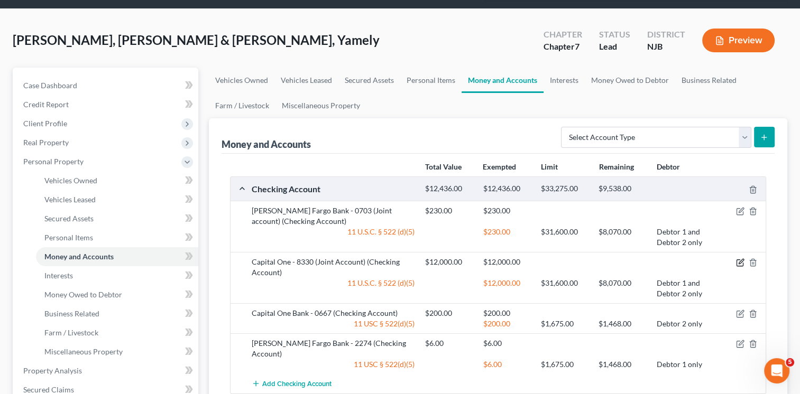
click at [738, 258] on icon "button" at bounding box center [740, 262] width 8 height 8
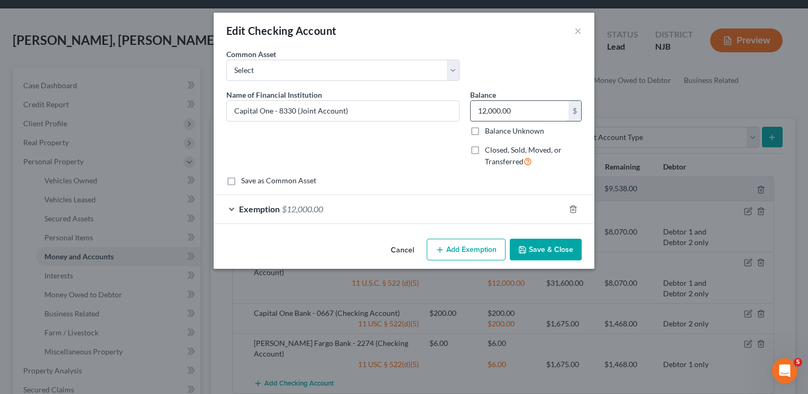
click at [521, 111] on input "12,000.00" at bounding box center [519, 111] width 98 height 20
type input "400"
click at [322, 215] on div "Exemption $12,000.00" at bounding box center [389, 209] width 351 height 28
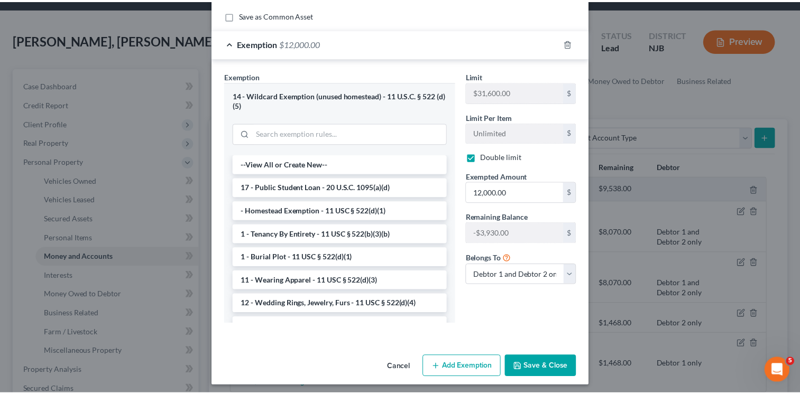
scroll to position [170, 0]
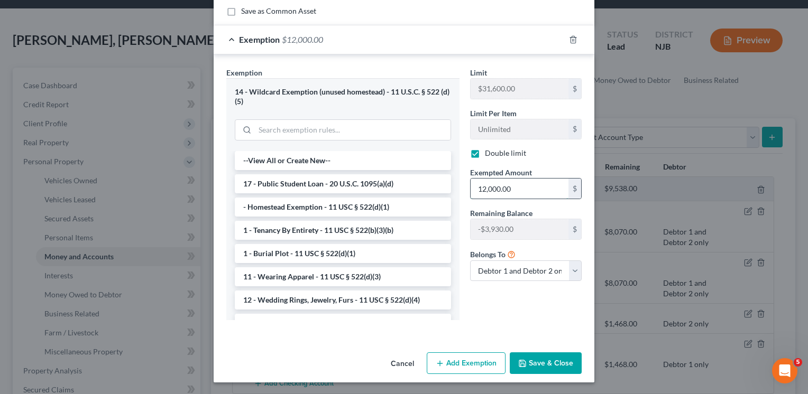
click at [529, 189] on input "12,000.00" at bounding box center [519, 189] width 98 height 20
type input "400"
click at [539, 356] on button "Save & Close" at bounding box center [546, 364] width 72 height 22
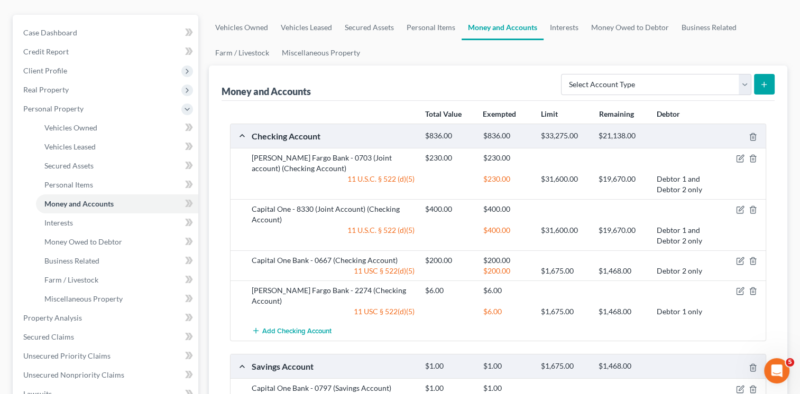
scroll to position [0, 0]
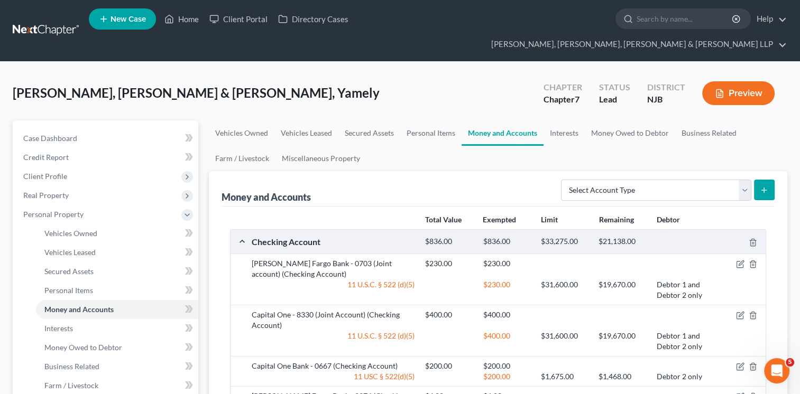
click at [734, 81] on button "Preview" at bounding box center [738, 93] width 72 height 24
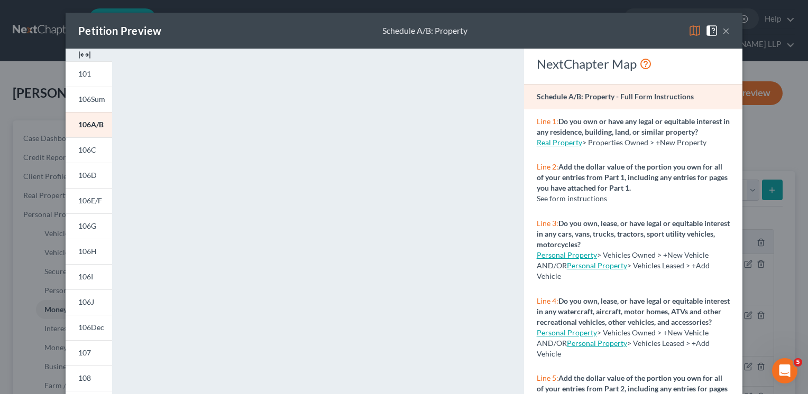
click at [722, 34] on button "×" at bounding box center [725, 30] width 7 height 13
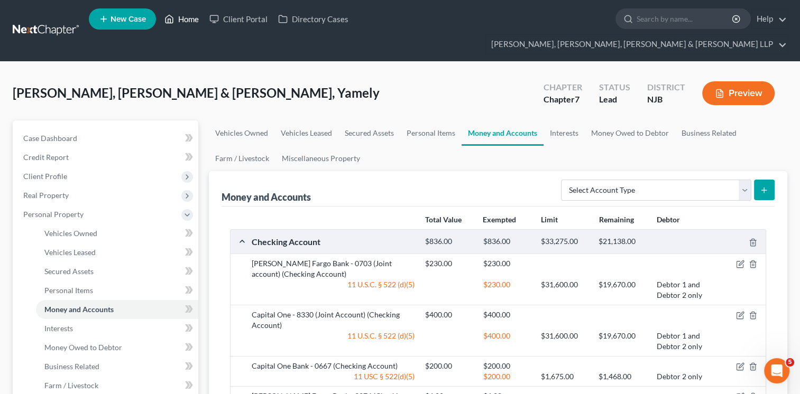
click at [195, 29] on link "Home" at bounding box center [181, 19] width 45 height 19
